Goal: Navigation & Orientation: Find specific page/section

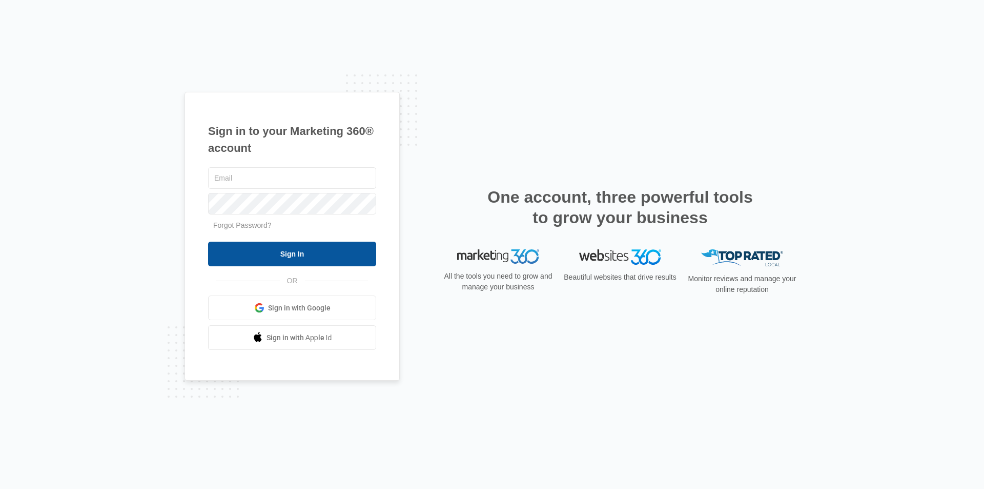
type input "[PERSON_NAME][EMAIL_ADDRESS][DOMAIN_NAME]"
click at [294, 257] on input "Sign In" at bounding box center [292, 253] width 168 height 25
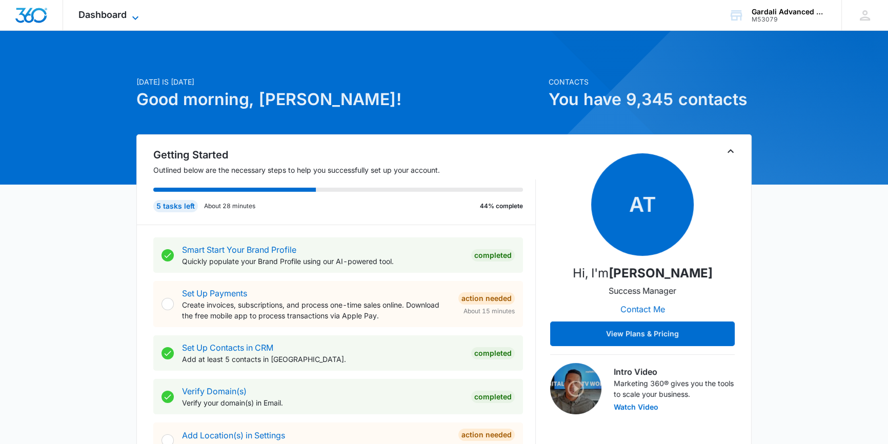
click at [133, 15] on icon at bounding box center [135, 18] width 12 height 12
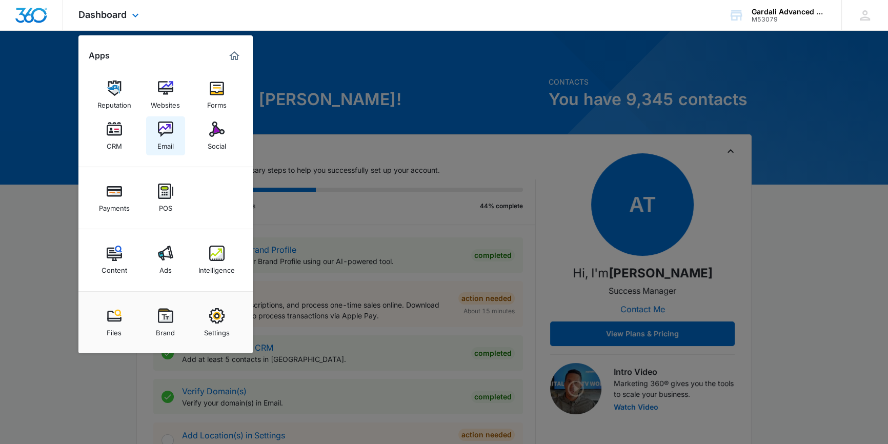
click at [173, 126] on link "Email" at bounding box center [165, 135] width 39 height 39
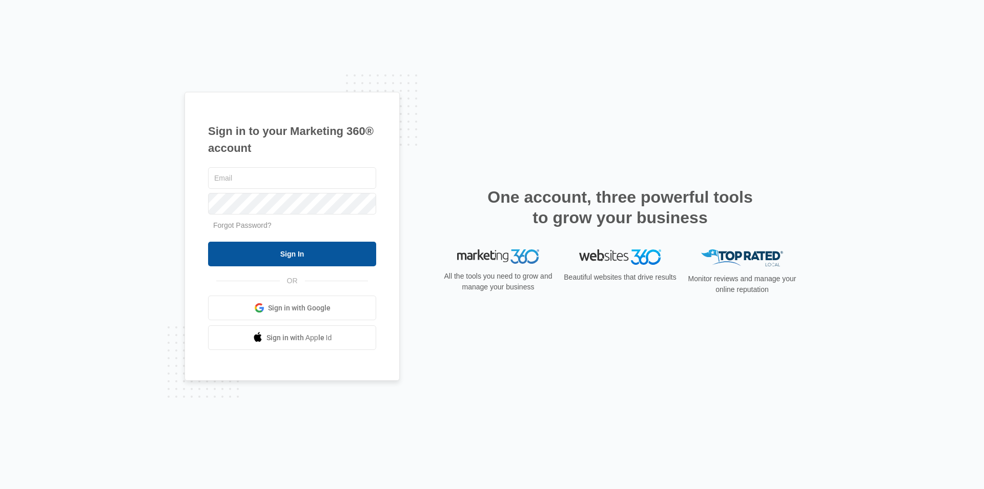
type input "[PERSON_NAME][EMAIL_ADDRESS][DOMAIN_NAME]"
click at [292, 256] on input "Sign In" at bounding box center [292, 253] width 168 height 25
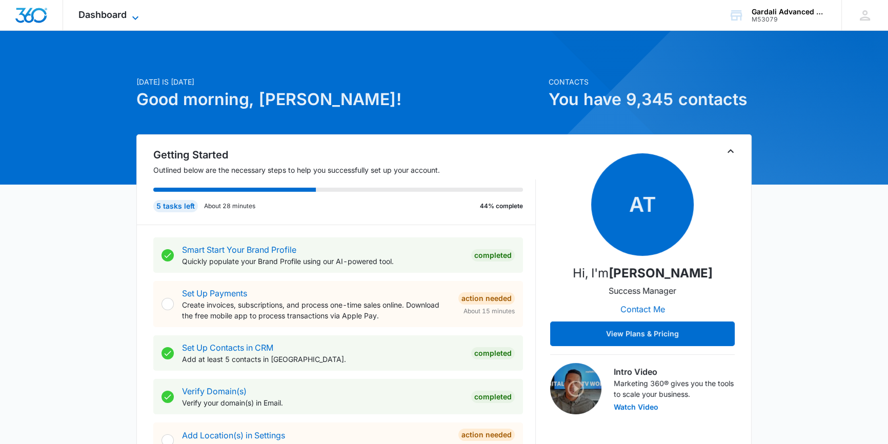
click at [133, 15] on icon at bounding box center [135, 18] width 12 height 12
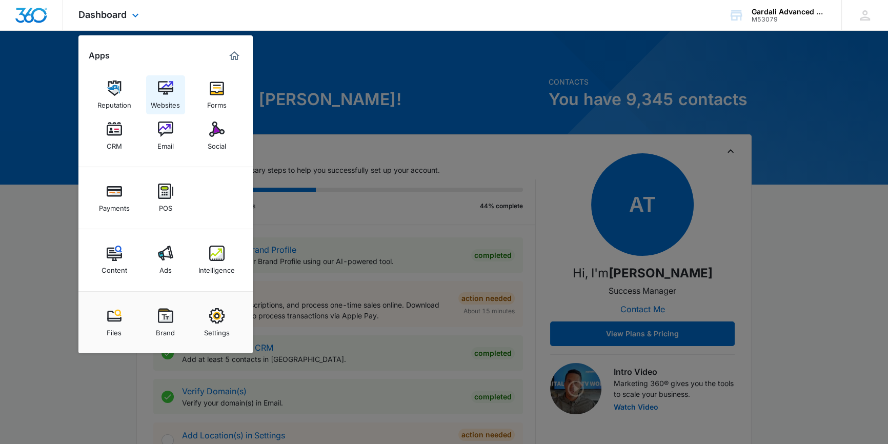
click at [159, 84] on img at bounding box center [165, 87] width 15 height 15
